Goal: Task Accomplishment & Management: Manage account settings

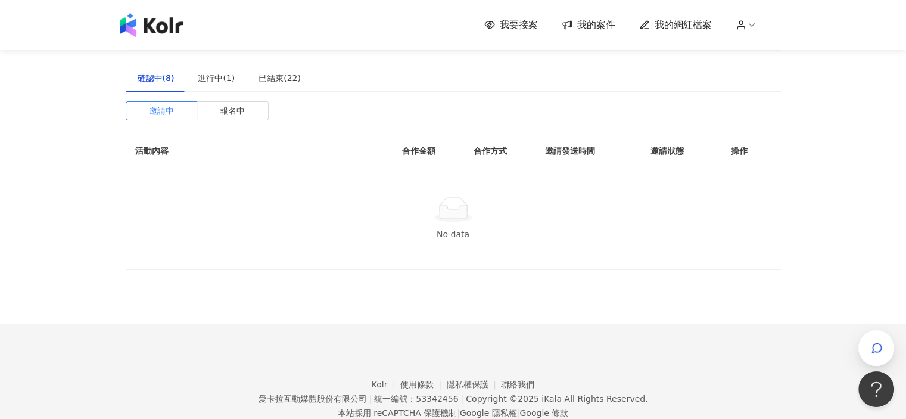
click at [523, 26] on span "我要接案" at bounding box center [519, 24] width 38 height 13
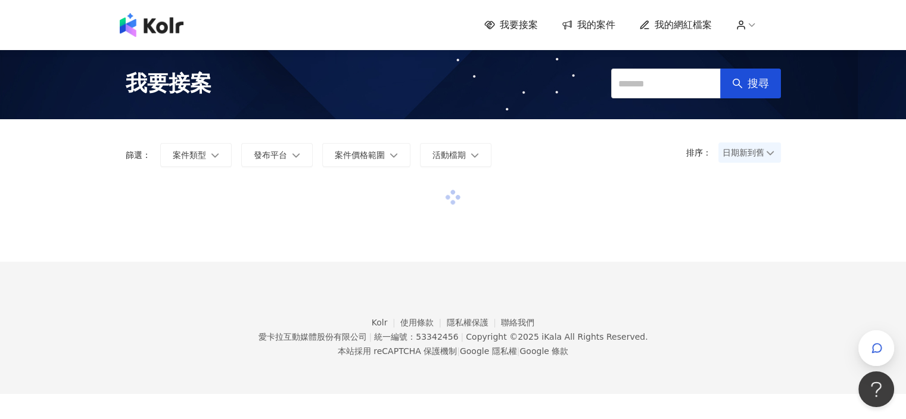
click at [587, 26] on span "我的案件" at bounding box center [596, 24] width 38 height 13
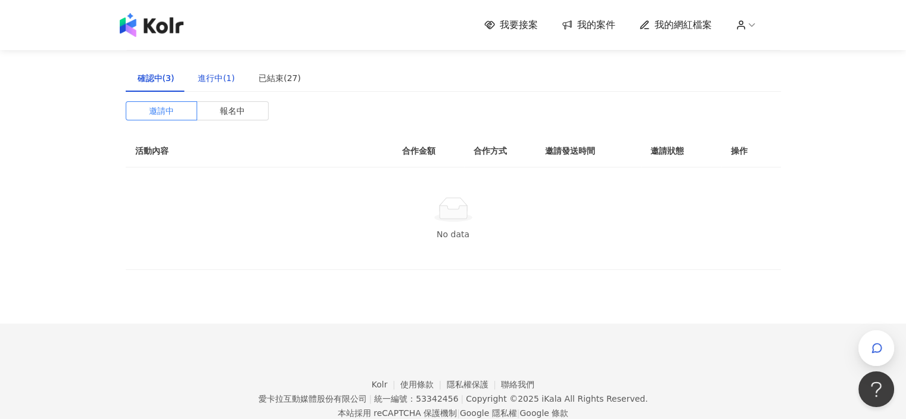
click at [212, 76] on div "進行中(1)" at bounding box center [216, 77] width 37 height 13
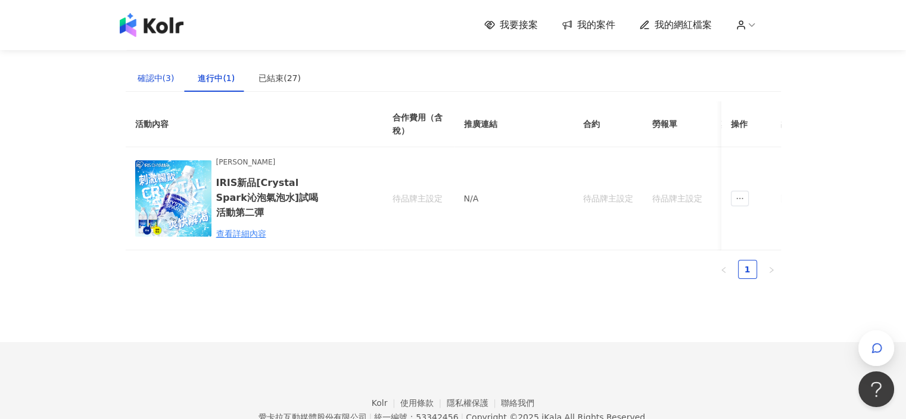
click at [164, 82] on div "確認中(3)" at bounding box center [156, 77] width 37 height 13
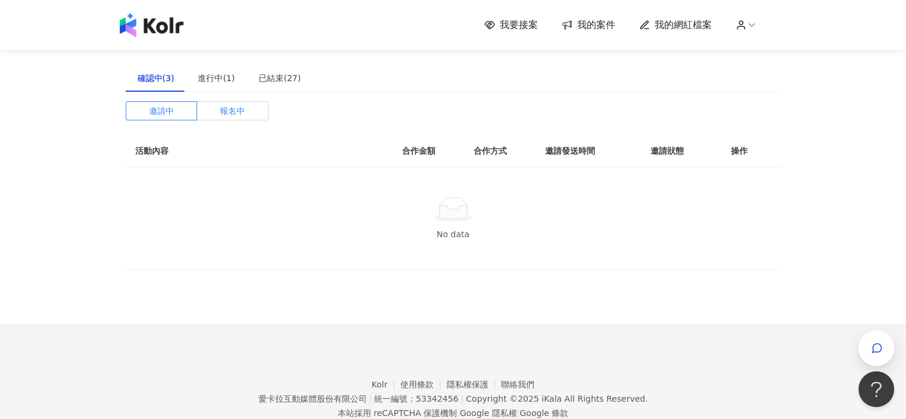
click at [212, 107] on label "報名中" at bounding box center [232, 110] width 71 height 19
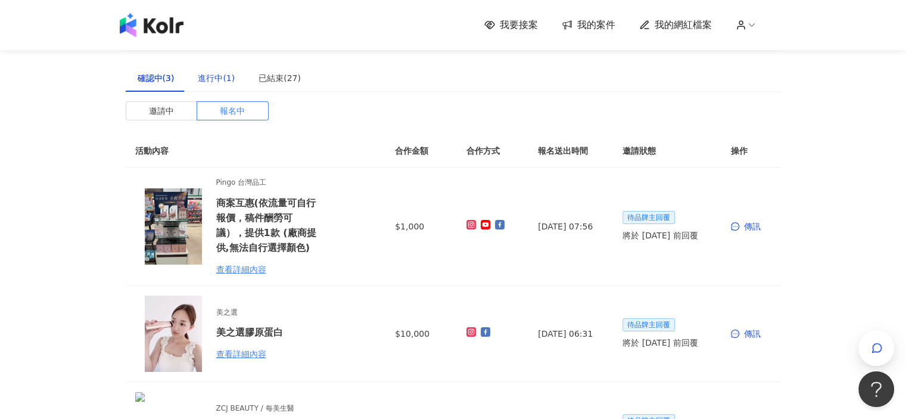
click at [226, 79] on div "進行中(1)" at bounding box center [216, 77] width 37 height 13
